Goal: Navigation & Orientation: Find specific page/section

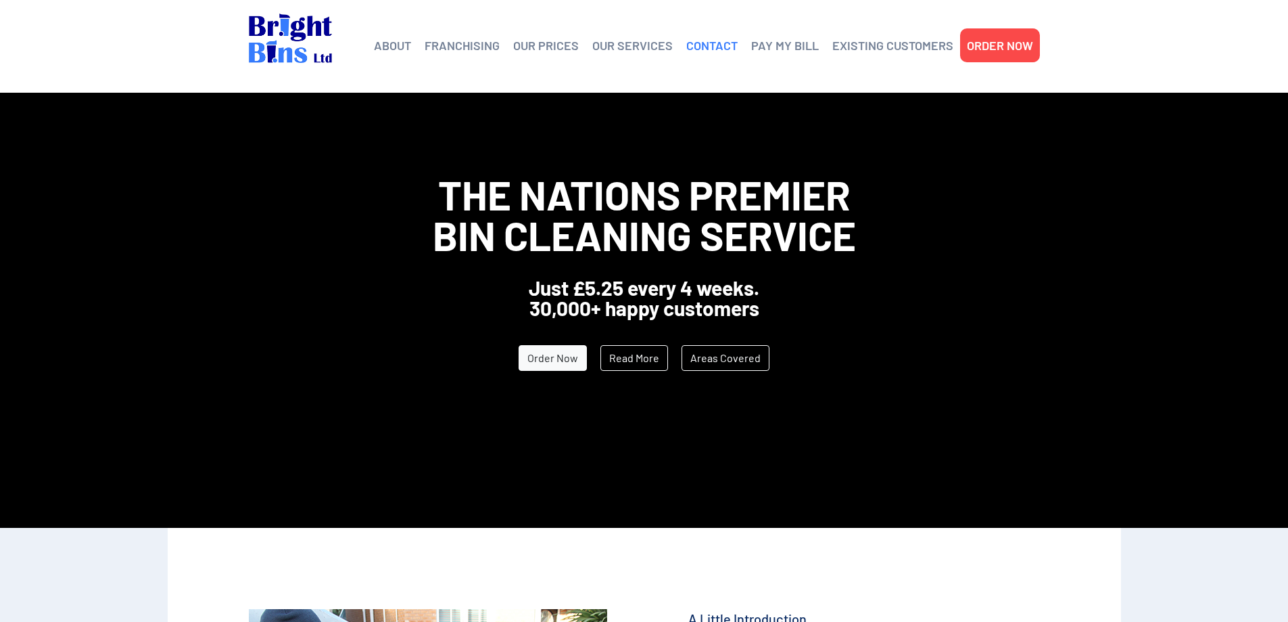
click at [699, 42] on link "CONTACT" at bounding box center [711, 45] width 51 height 20
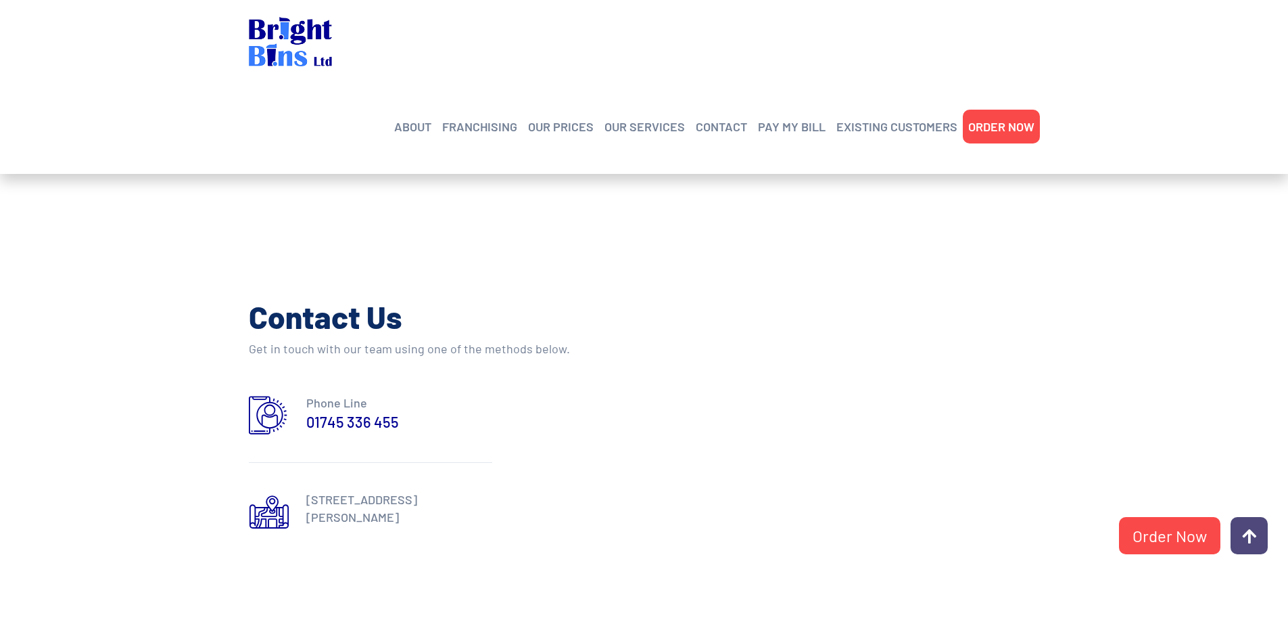
scroll to position [260, 0]
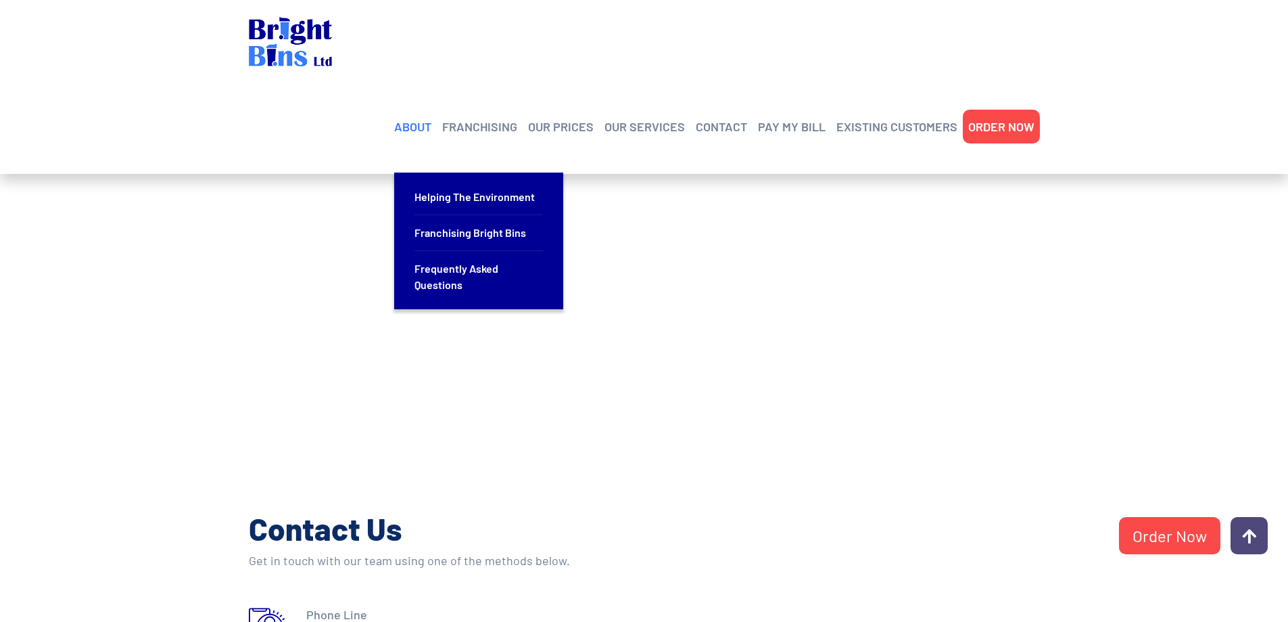
click at [421, 116] on link "ABOUT" at bounding box center [412, 126] width 37 height 20
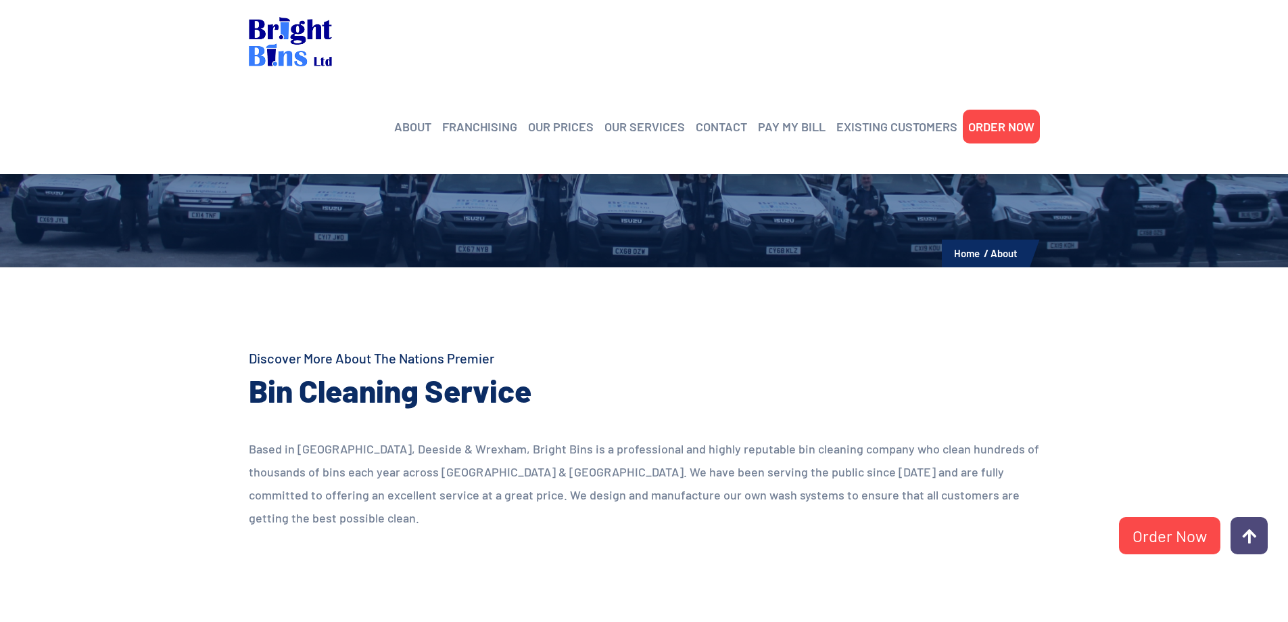
scroll to position [113, 0]
